Goal: Information Seeking & Learning: Learn about a topic

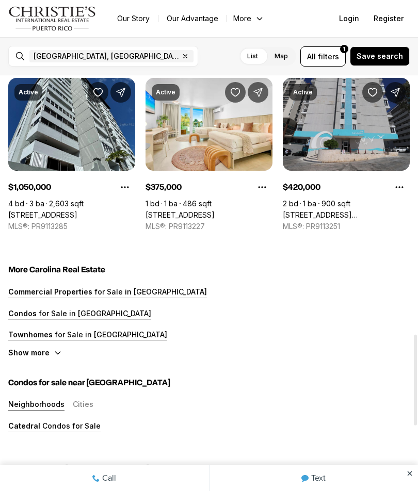
scroll to position [1184, 0]
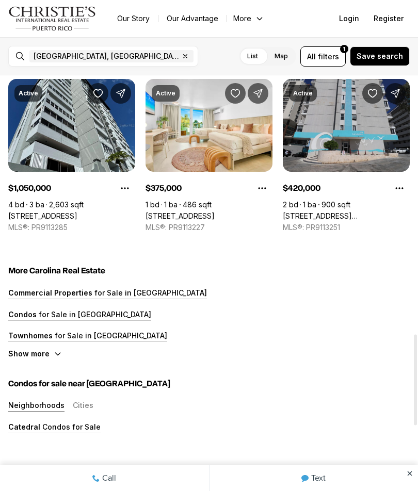
click at [104, 336] on p "for Sale in [GEOGRAPHIC_DATA]" at bounding box center [110, 335] width 114 height 9
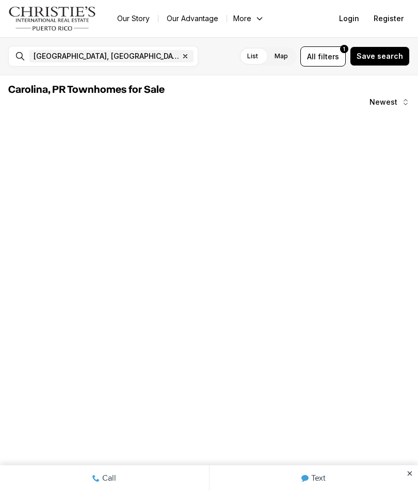
scroll to position [335, 0]
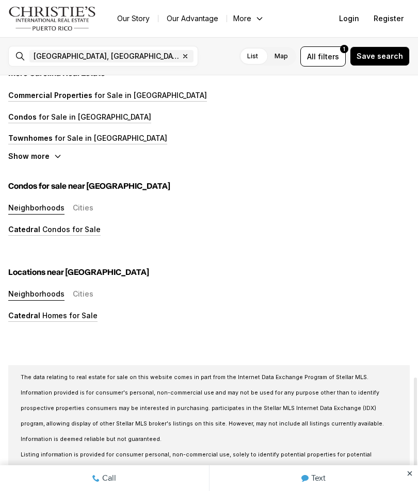
scroll to position [1381, 0]
click at [56, 158] on icon "button" at bounding box center [58, 157] width 8 height 8
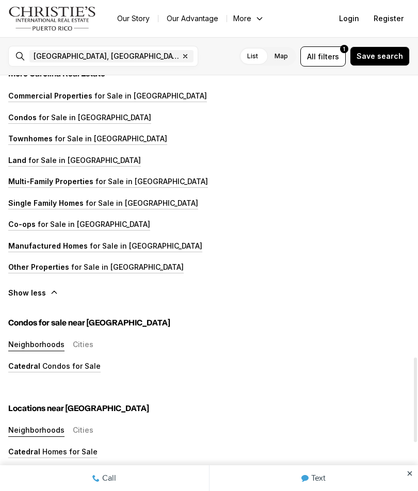
click at [96, 220] on p "for Sale in [GEOGRAPHIC_DATA]" at bounding box center [93, 224] width 114 height 9
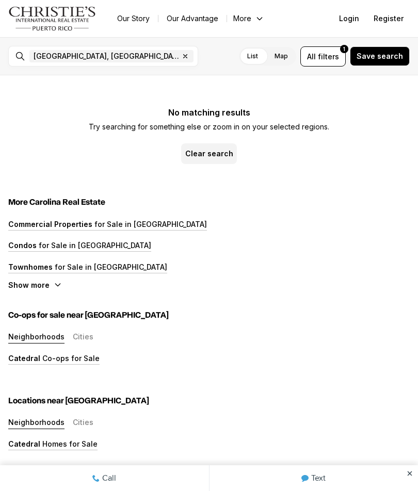
click at [48, 426] on button "Neighborhoods" at bounding box center [36, 423] width 56 height 11
click at [37, 420] on button "Neighborhoods" at bounding box center [36, 423] width 56 height 11
